Goal: Task Accomplishment & Management: Use online tool/utility

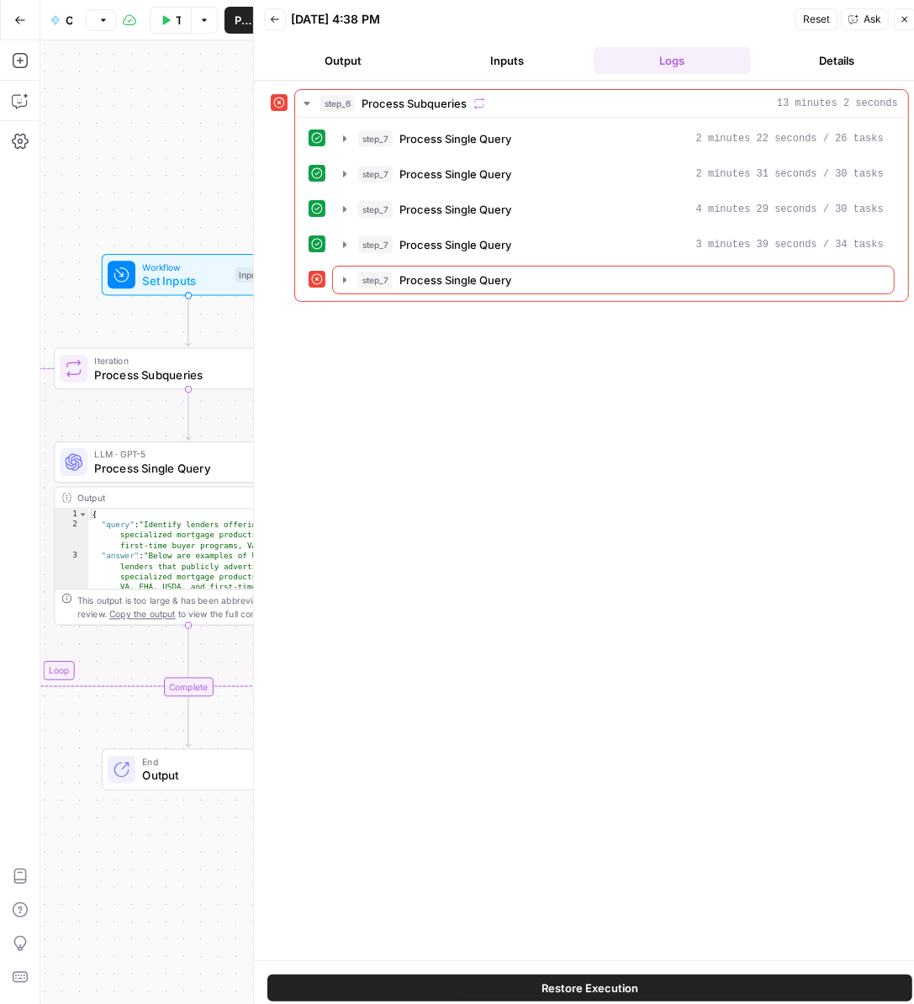
click at [276, 22] on icon "button" at bounding box center [275, 19] width 10 height 10
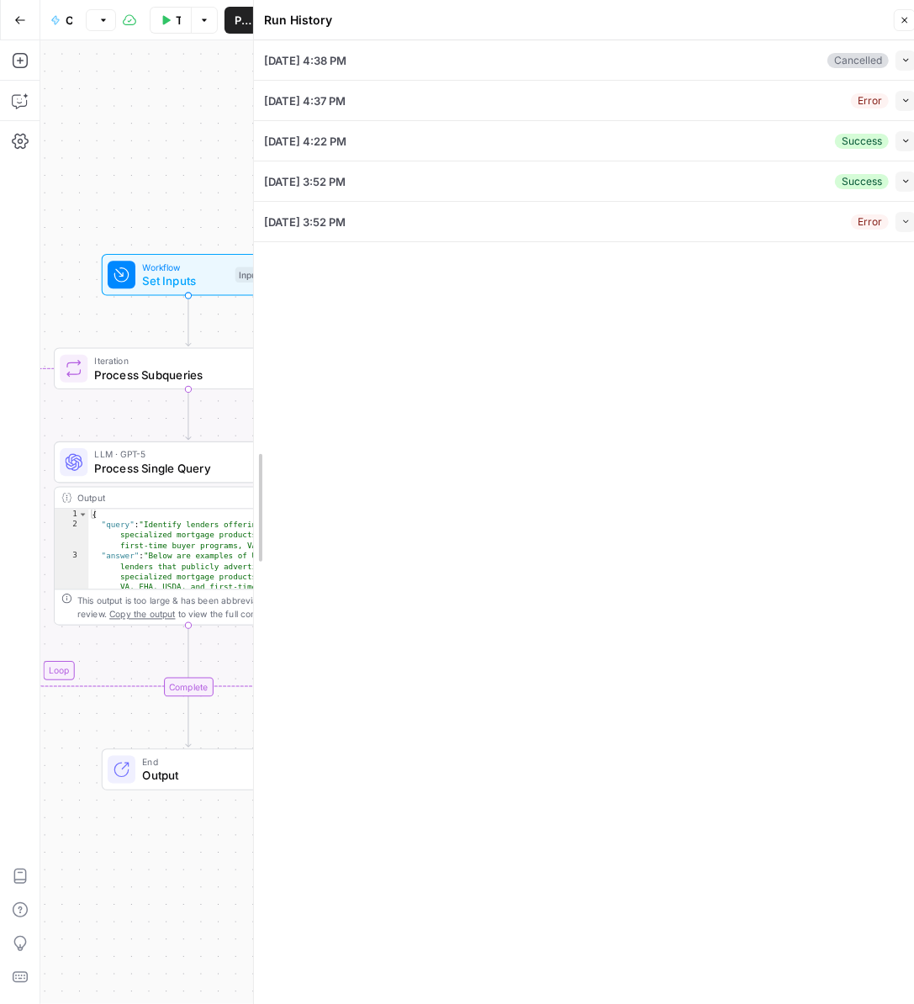
click at [245, 65] on div at bounding box center [253, 507] width 17 height 1014
click at [907, 18] on icon "button" at bounding box center [904, 20] width 10 height 10
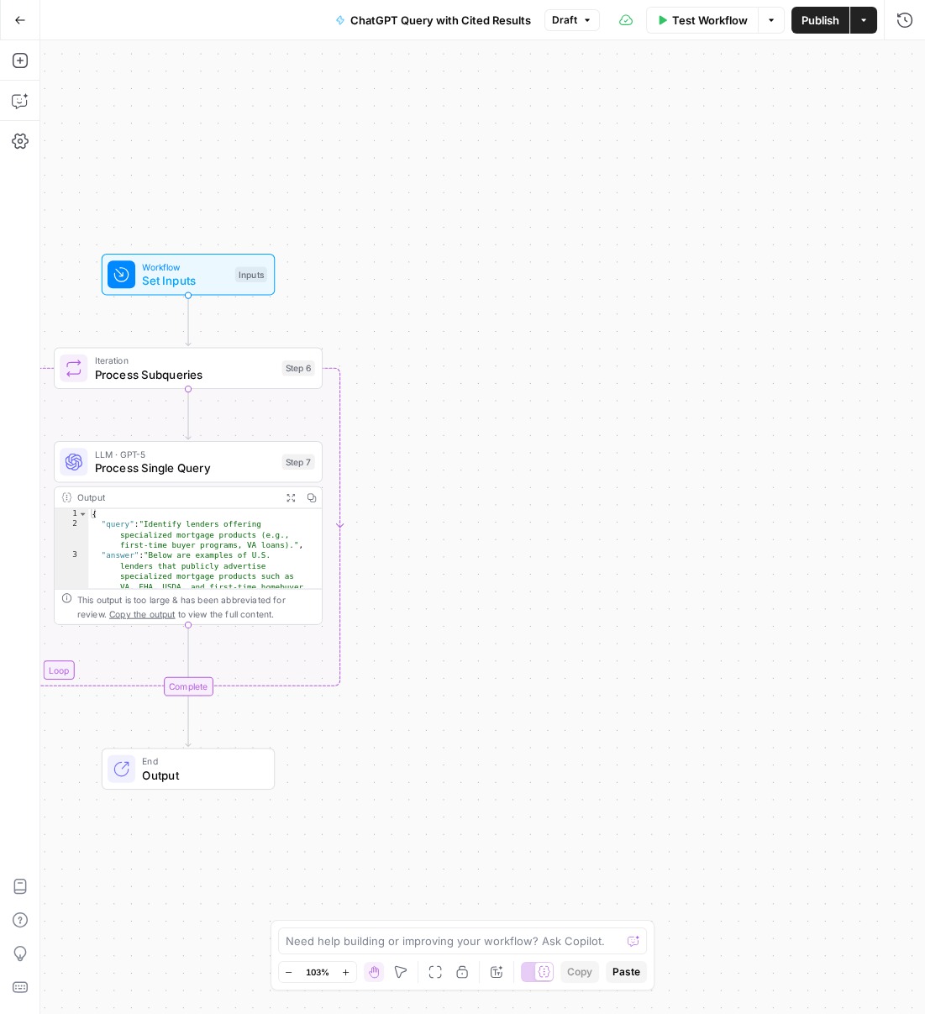
click at [577, 30] on div "ChatGPT Query with Cited Results Draft" at bounding box center [462, 20] width 275 height 27
click at [571, 24] on span "Draft" at bounding box center [564, 20] width 25 height 15
click at [593, 99] on span "Version 1" at bounding box center [659, 99] width 200 height 17
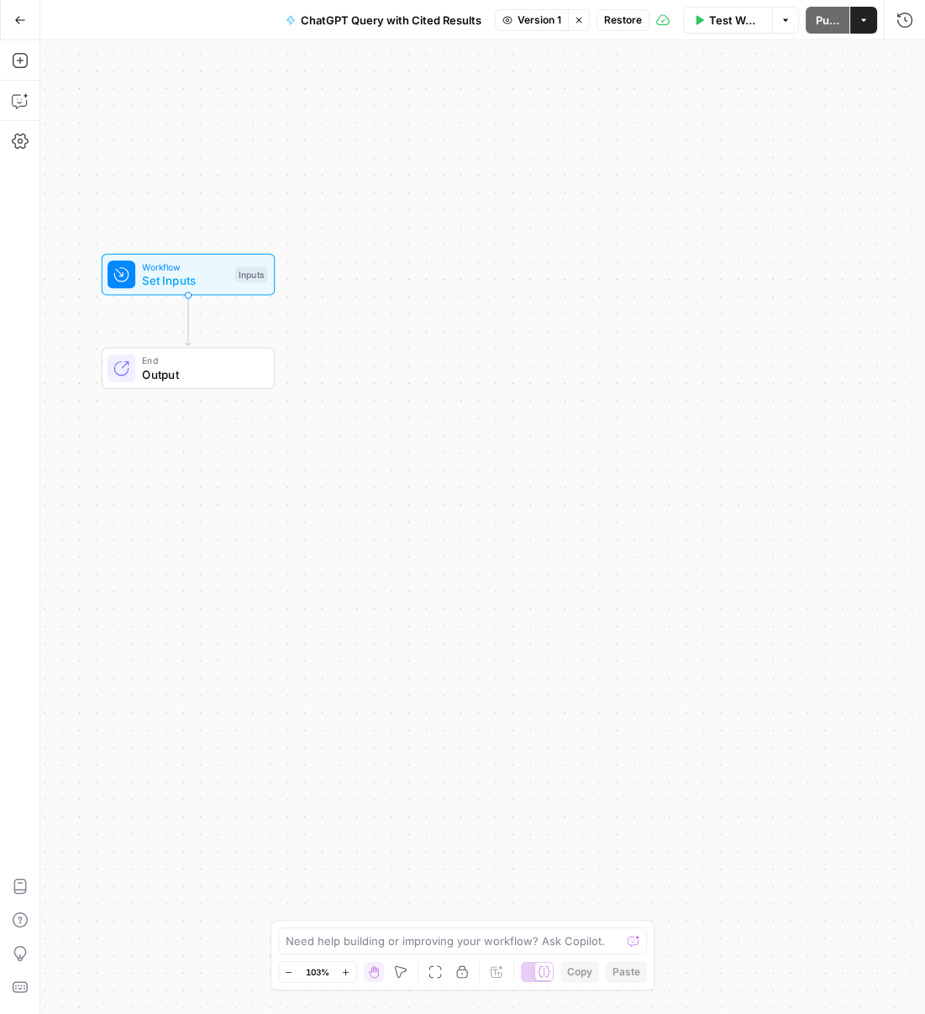
click at [517, 36] on div "Go Back ChatGPT Query with Cited Results Version 1 Stop viewing Restore Test Wo…" at bounding box center [462, 20] width 925 height 40
click at [520, 29] on button "Version 1" at bounding box center [532, 20] width 74 height 22
click at [528, 51] on span "Current" at bounding box center [614, 57] width 210 height 17
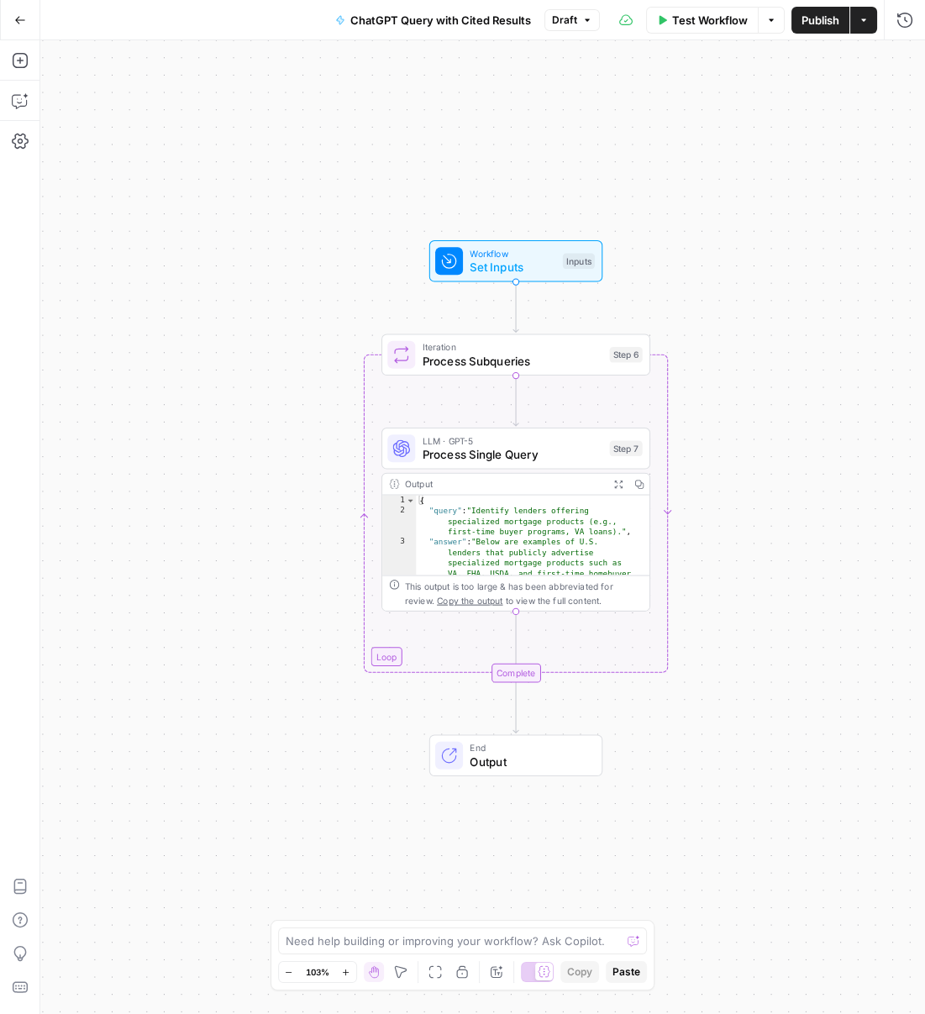
drag, startPoint x: 629, startPoint y: 364, endPoint x: 877, endPoint y: 343, distance: 248.8
click at [919, 340] on div "Workflow Set Inputs Inputs Loop Iteration Process Subqueries Step 6 LLM · GPT-5…" at bounding box center [482, 527] width 885 height 974
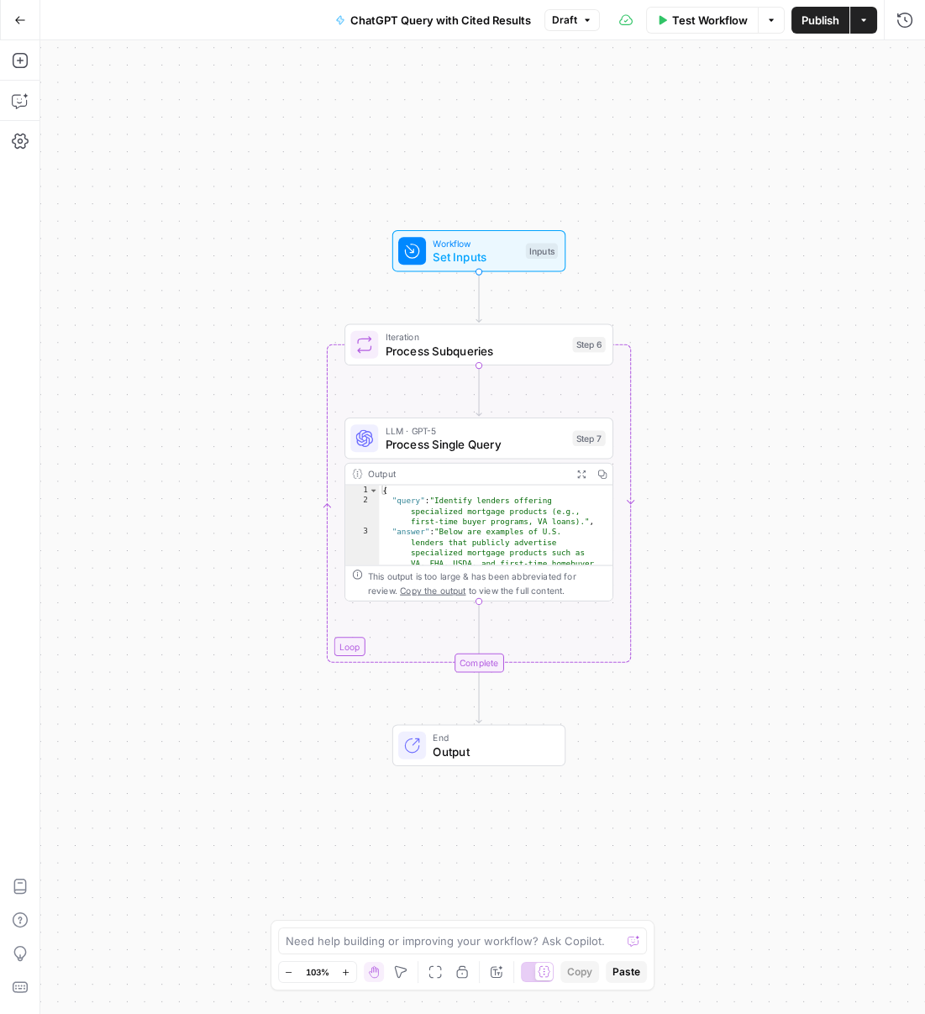
click at [520, 260] on div "Workflow Set Inputs Inputs Test Step" at bounding box center [478, 250] width 160 height 29
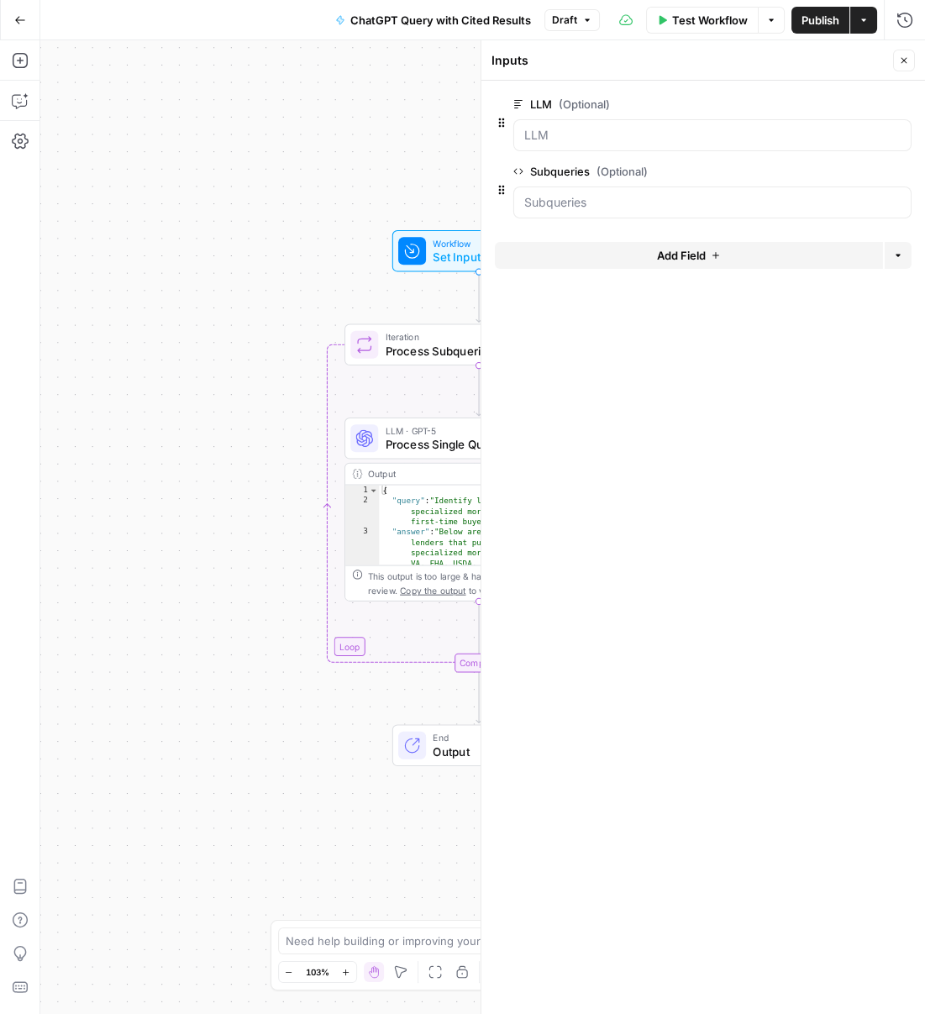
click at [854, 173] on span "edit field" at bounding box center [848, 171] width 37 height 13
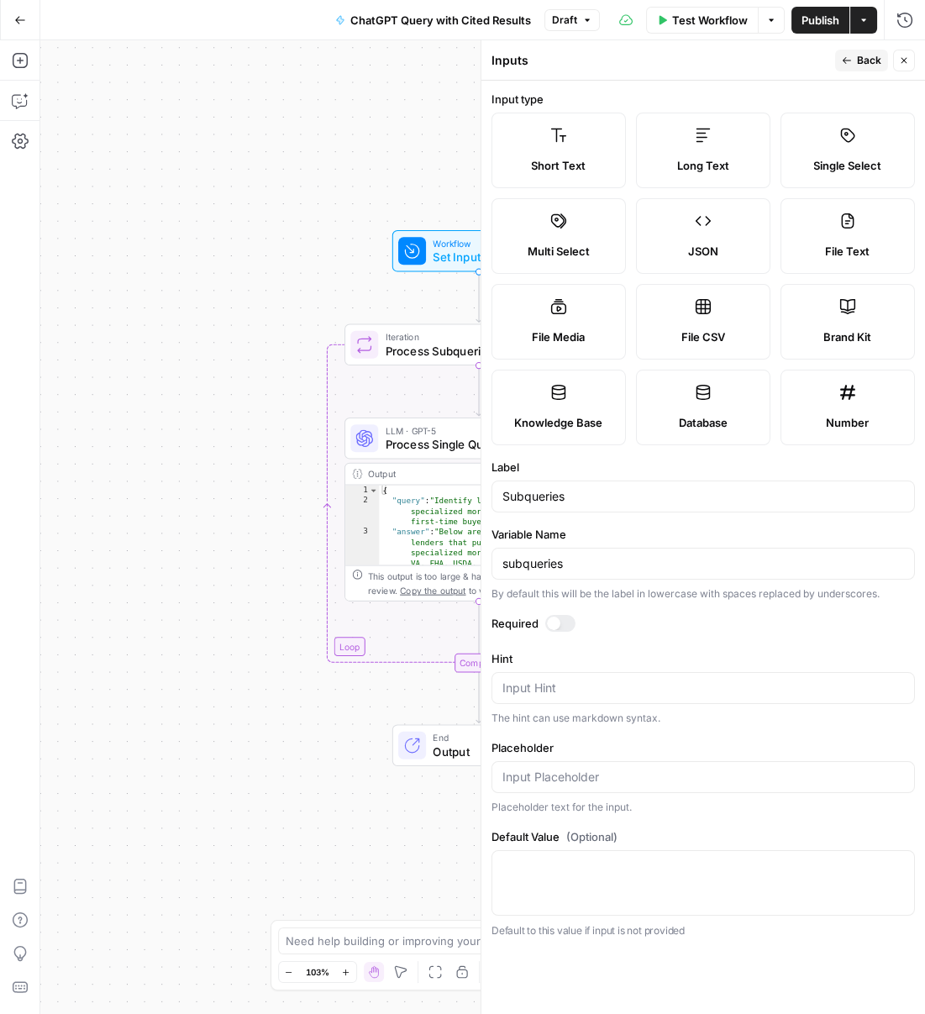
drag, startPoint x: 566, startPoint y: 190, endPoint x: 566, endPoint y: 177, distance: 12.6
click at [566, 181] on div "Short Text Long Text Single Select Multi Select JSON File Text File Media File …" at bounding box center [704, 279] width 424 height 333
click at [566, 169] on span "Short Text" at bounding box center [558, 165] width 55 height 17
click at [555, 140] on icon at bounding box center [559, 135] width 17 height 17
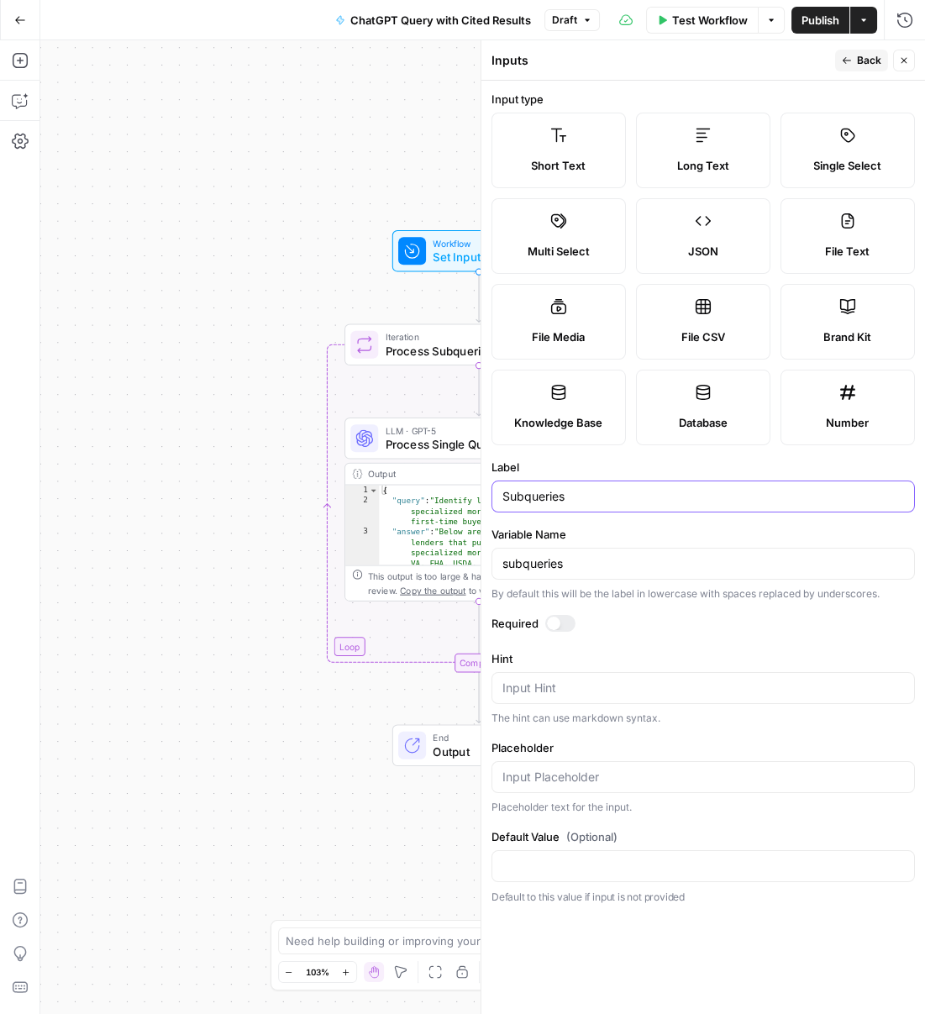
drag, startPoint x: 550, startPoint y: 494, endPoint x: 632, endPoint y: 487, distance: 82.6
click at [621, 490] on input "Subqueries" at bounding box center [704, 496] width 402 height 17
type input "Subquery"
drag, startPoint x: 551, startPoint y: 566, endPoint x: 681, endPoint y: 565, distance: 130.3
click at [663, 568] on input "subqueries" at bounding box center [704, 564] width 402 height 17
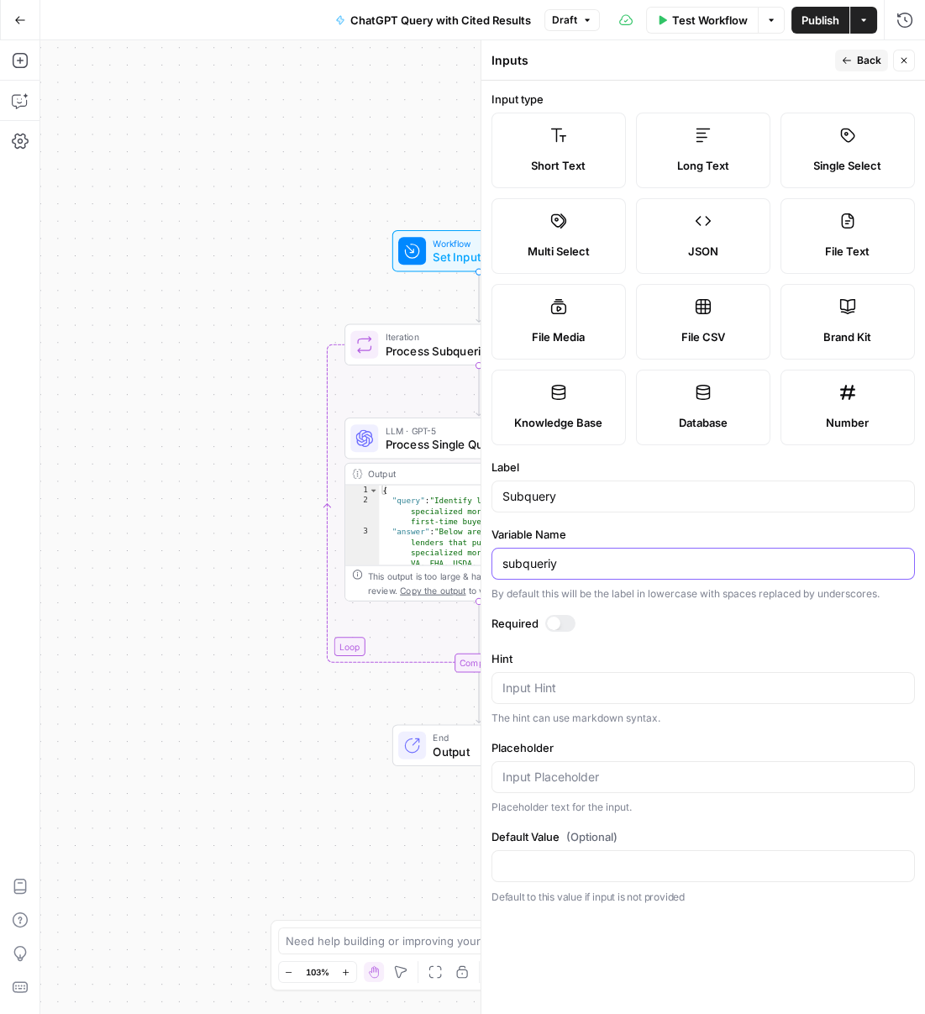
type input "subqueriy"
